Goal: Task Accomplishment & Management: Manage account settings

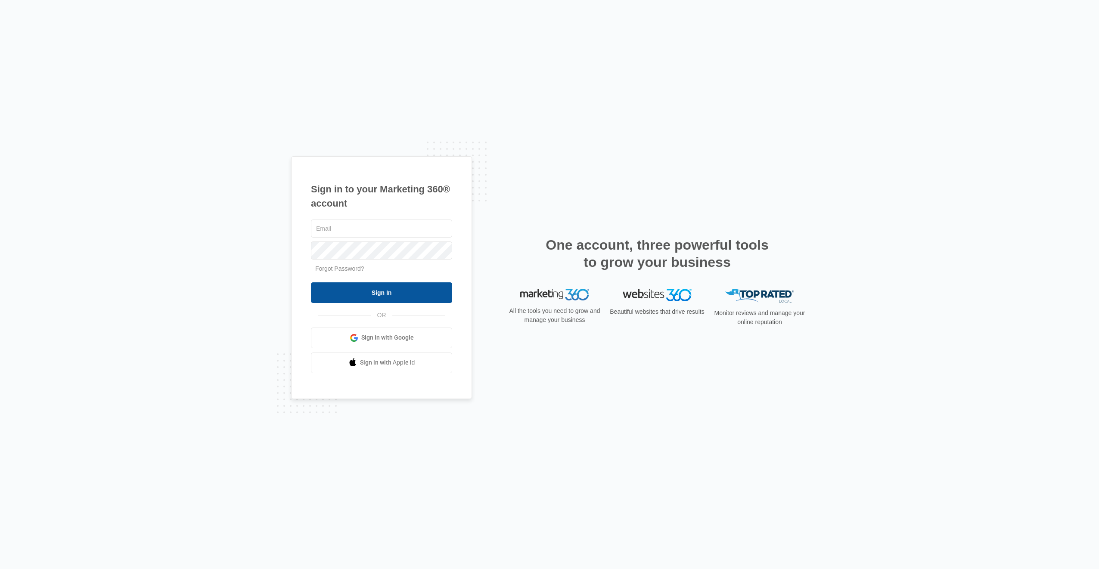
type input "[EMAIL_ADDRESS][DOMAIN_NAME]"
click at [353, 295] on input "Sign In" at bounding box center [381, 292] width 141 height 21
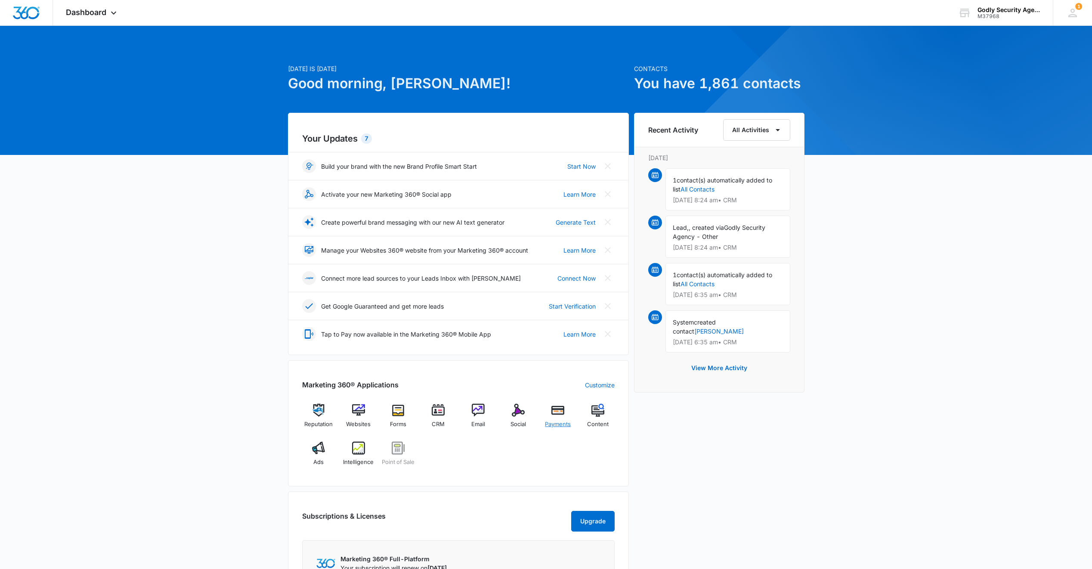
click at [557, 418] on div "Payments" at bounding box center [558, 419] width 33 height 31
